Goal: Information Seeking & Learning: Learn about a topic

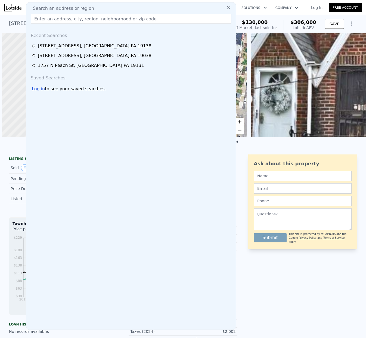
scroll to position [0, 0]
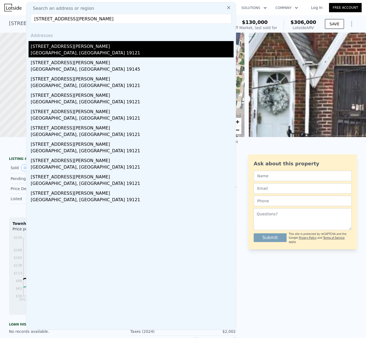
type input "[STREET_ADDRESS][PERSON_NAME]"
click at [60, 50] on div "[GEOGRAPHIC_DATA], [GEOGRAPHIC_DATA] 19121" at bounding box center [132, 54] width 203 height 8
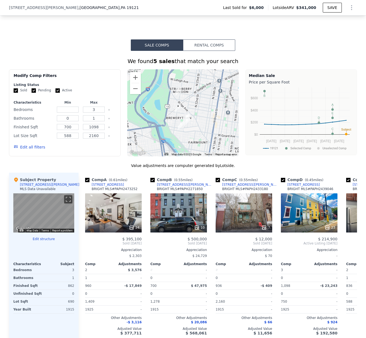
scroll to position [390, 0]
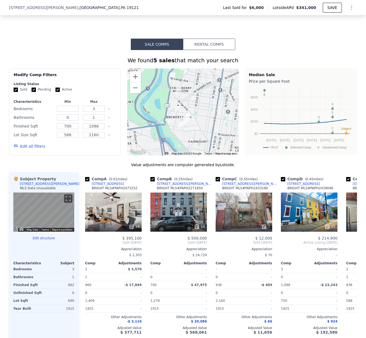
click at [196, 130] on div at bounding box center [183, 111] width 112 height 87
click at [197, 130] on div at bounding box center [183, 111] width 112 height 87
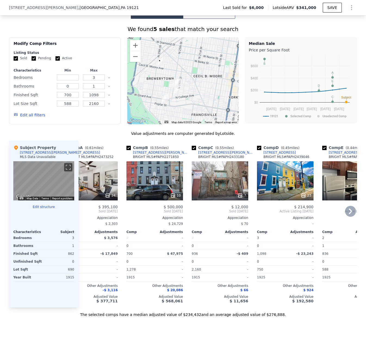
scroll to position [0, 61]
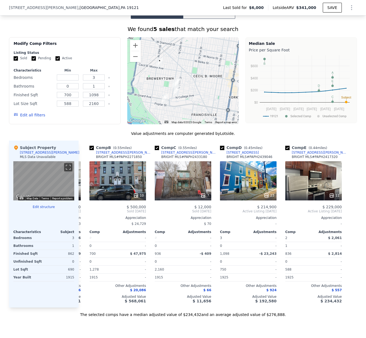
click at [206, 98] on div at bounding box center [183, 80] width 112 height 87
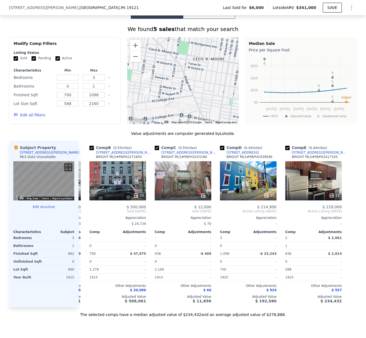
type input "4"
type input "2.5"
type input "906"
type input "1568"
type input "1040"
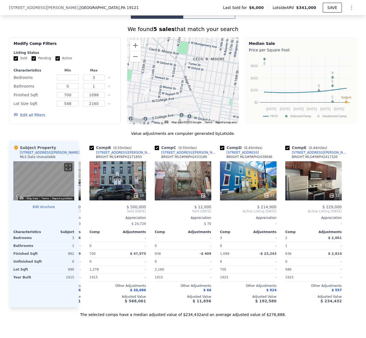
type input "4865"
type input "$ 306,000"
type input "$ 145,884"
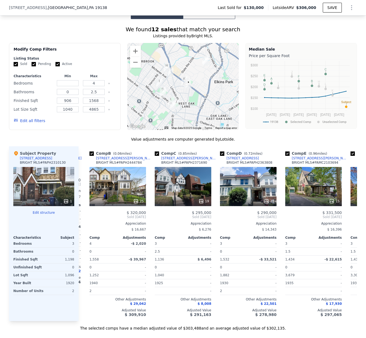
click at [197, 104] on div at bounding box center [183, 86] width 112 height 87
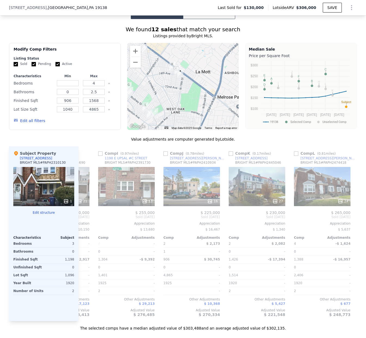
scroll to position [0, 517]
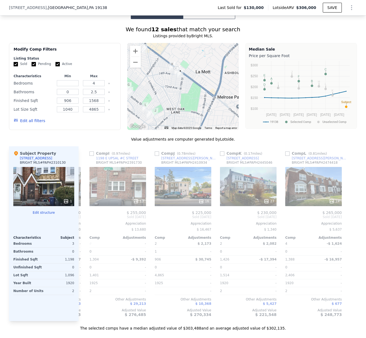
click at [168, 96] on div at bounding box center [183, 86] width 112 height 87
click at [135, 68] on button "Zoom out" at bounding box center [135, 62] width 11 height 11
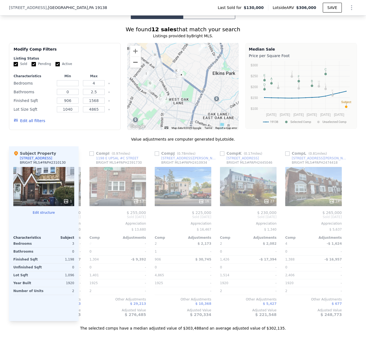
click at [135, 68] on button "Zoom out" at bounding box center [135, 62] width 11 height 11
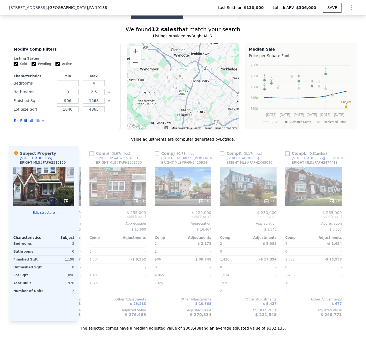
click at [135, 68] on button "Zoom out" at bounding box center [135, 62] width 11 height 11
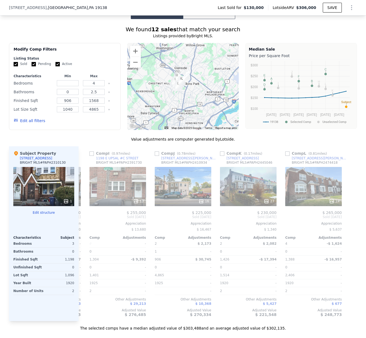
click at [173, 86] on img "1198 E UPSAL #C STREET" at bounding box center [175, 80] width 6 height 9
click at [169, 90] on div at bounding box center [183, 86] width 112 height 87
click at [168, 90] on div at bounding box center [183, 86] width 112 height 87
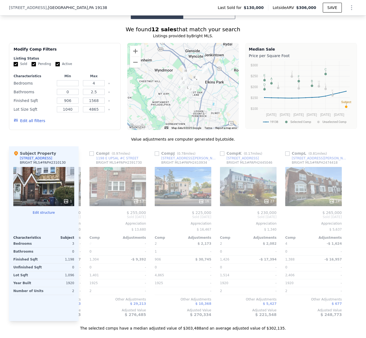
click at [163, 93] on div at bounding box center [183, 86] width 112 height 87
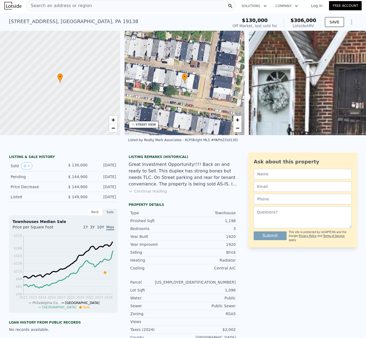
scroll to position [0, 0]
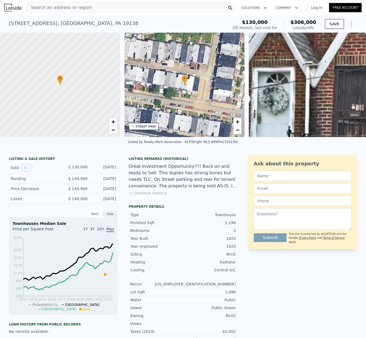
click at [43, 7] on span "Search an address or region" at bounding box center [58, 7] width 65 height 7
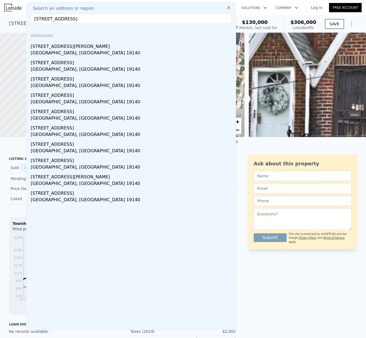
click at [58, 18] on input "[STREET_ADDRESS]" at bounding box center [131, 19] width 201 height 10
paste input "1028 Elsinore Pl"
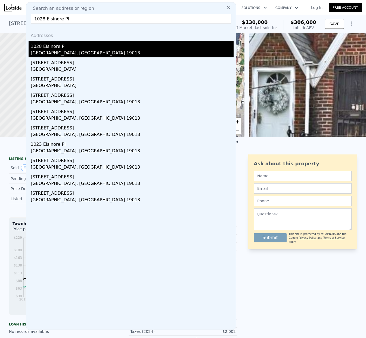
type input "1028 Elsinore Pl"
click at [52, 51] on div "[GEOGRAPHIC_DATA], [GEOGRAPHIC_DATA] 19013" at bounding box center [132, 54] width 203 height 8
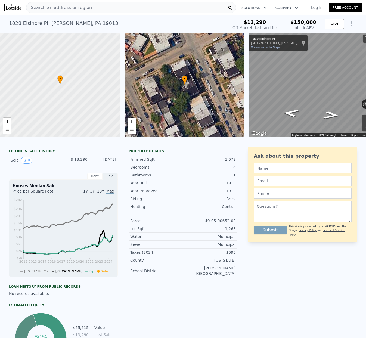
click at [42, 6] on span "Search an address or region" at bounding box center [58, 7] width 65 height 7
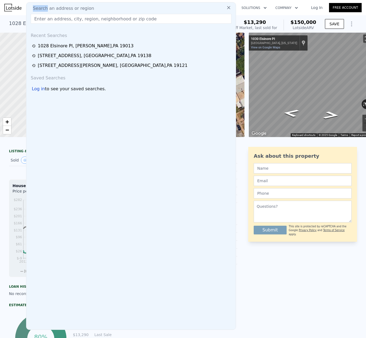
click at [39, 19] on input "text" at bounding box center [131, 19] width 201 height 10
click at [46, 18] on input "text" at bounding box center [131, 19] width 201 height 10
paste input "[STREET_ADDRESS]"
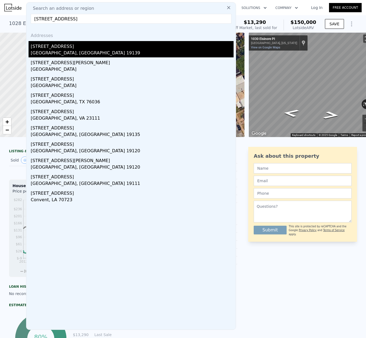
type input "[STREET_ADDRESS]"
click at [54, 50] on div "[GEOGRAPHIC_DATA], [GEOGRAPHIC_DATA] 19139" at bounding box center [132, 54] width 203 height 8
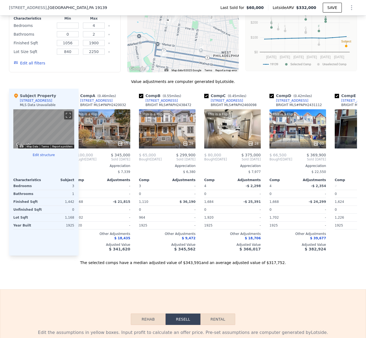
scroll to position [0, 6]
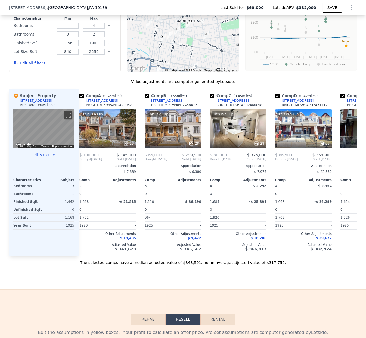
drag, startPoint x: 192, startPoint y: 45, endPoint x: 187, endPoint y: 62, distance: 18.0
click at [187, 62] on div at bounding box center [183, 28] width 112 height 87
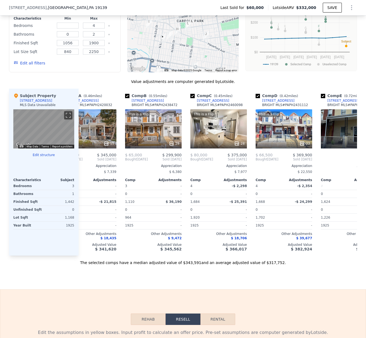
scroll to position [0, 0]
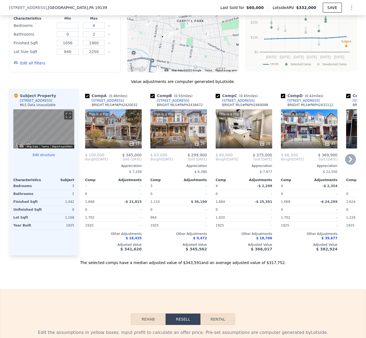
type input "3"
type input "1"
type input "1200"
type input "1560"
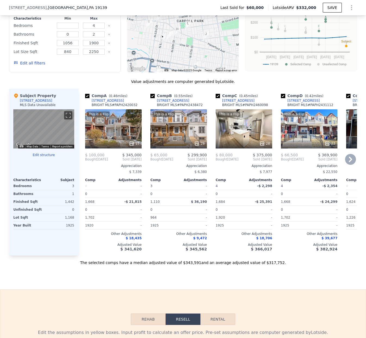
type input "1307"
type input "2178"
type input "$ 150,000"
type input "$ 124,132"
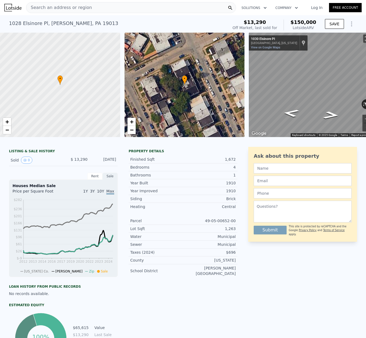
click at [37, 8] on span "Search an address or region" at bounding box center [58, 7] width 65 height 7
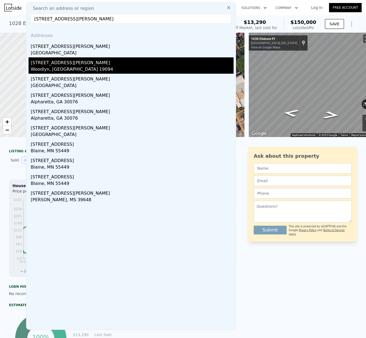
type input "[STREET_ADDRESS][PERSON_NAME]"
click at [54, 66] on div "Woodlyn, [GEOGRAPHIC_DATA] 19094" at bounding box center [132, 70] width 203 height 8
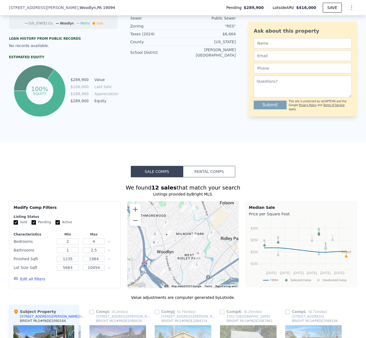
scroll to position [287, 0]
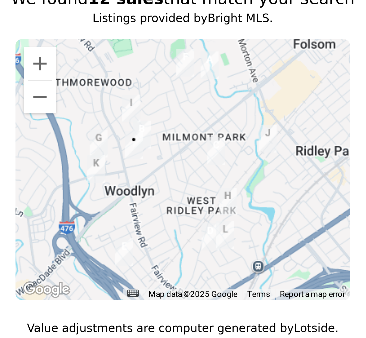
click at [182, 286] on div at bounding box center [183, 254] width 112 height 87
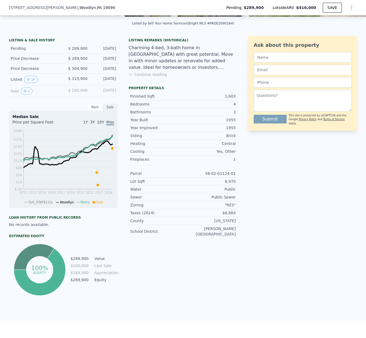
scroll to position [0, 0]
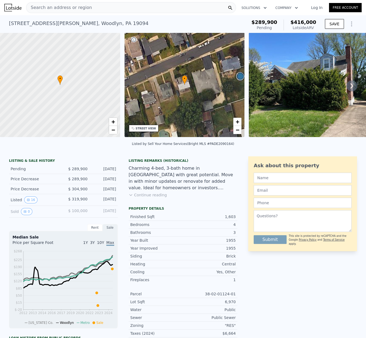
click at [39, 7] on span "Search an address or region" at bounding box center [58, 7] width 65 height 7
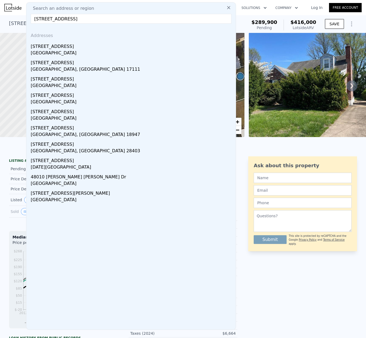
click at [55, 18] on input "[STREET_ADDRESS]" at bounding box center [131, 19] width 201 height 10
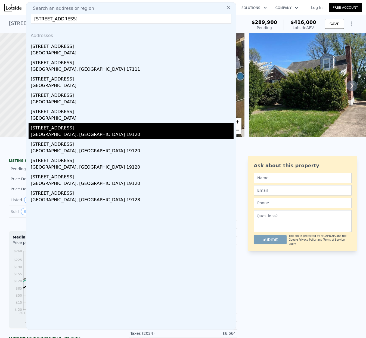
type input "[STREET_ADDRESS]"
click at [55, 131] on div "[GEOGRAPHIC_DATA], [GEOGRAPHIC_DATA] 19120" at bounding box center [132, 135] width 203 height 8
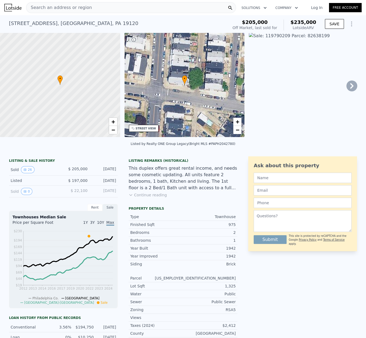
click at [35, 10] on span "Search an address or region" at bounding box center [58, 7] width 65 height 7
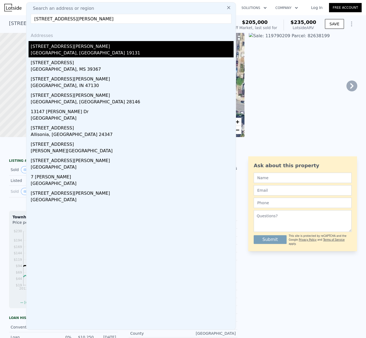
type input "[STREET_ADDRESS][PERSON_NAME]"
click at [54, 50] on div "[GEOGRAPHIC_DATA], [GEOGRAPHIC_DATA] 19131" at bounding box center [132, 54] width 203 height 8
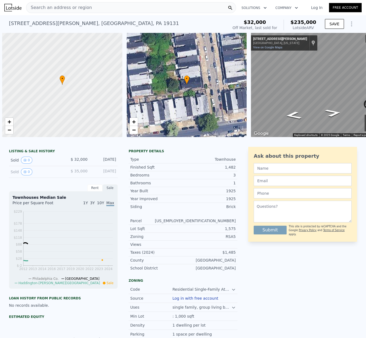
scroll to position [0, 2]
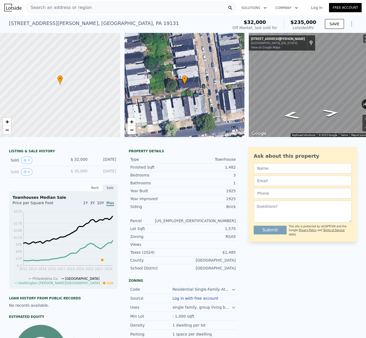
click at [49, 8] on span "Search an address or region" at bounding box center [58, 7] width 65 height 7
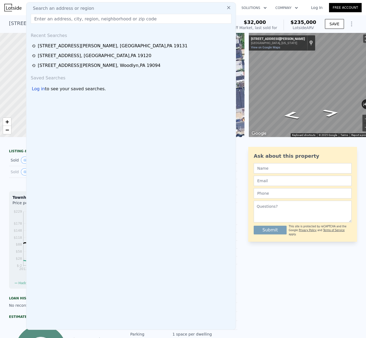
click at [44, 7] on span "Search an address or region" at bounding box center [61, 8] width 65 height 7
click at [43, 19] on input "text" at bounding box center [131, 19] width 201 height 10
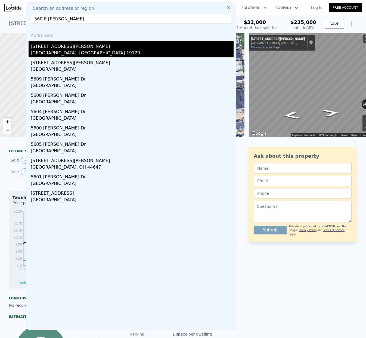
type input "560 E [PERSON_NAME]"
click at [55, 48] on div "[STREET_ADDRESS][PERSON_NAME]" at bounding box center [132, 45] width 203 height 9
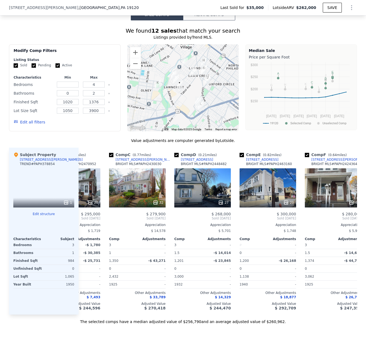
scroll to position [0, 72]
